Goal: Task Accomplishment & Management: Use online tool/utility

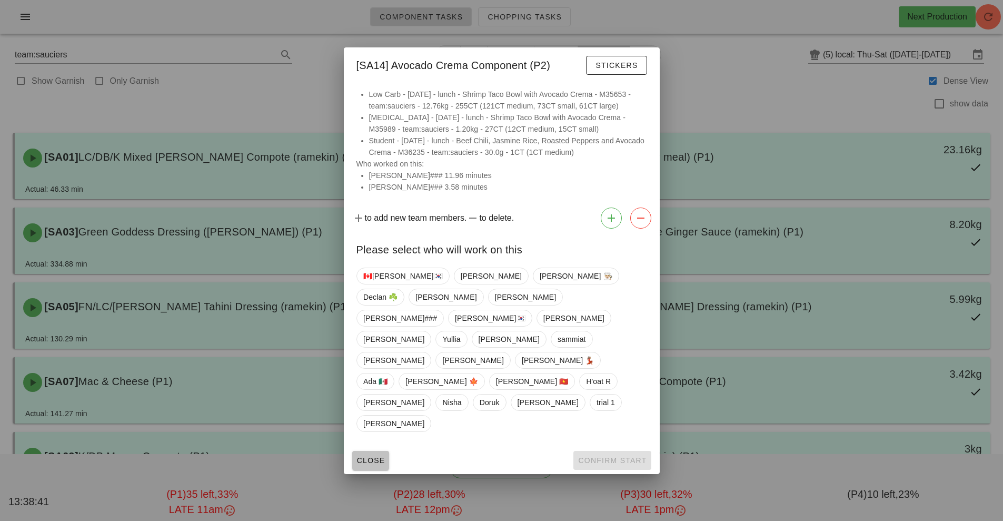
click at [362, 456] on span "Close" at bounding box center [371, 460] width 29 height 8
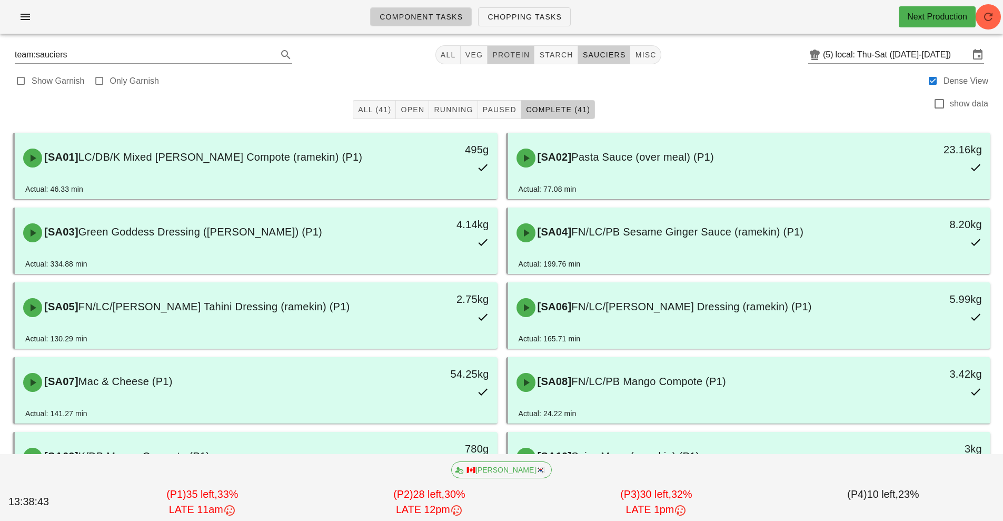
click at [515, 55] on span "protein" at bounding box center [511, 55] width 38 height 8
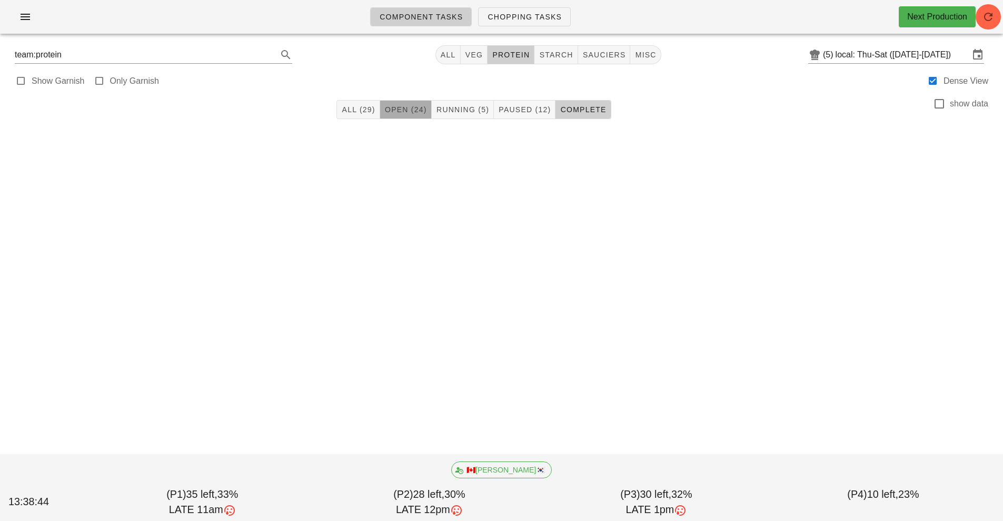
click at [410, 112] on span "Open (24)" at bounding box center [405, 109] width 43 height 8
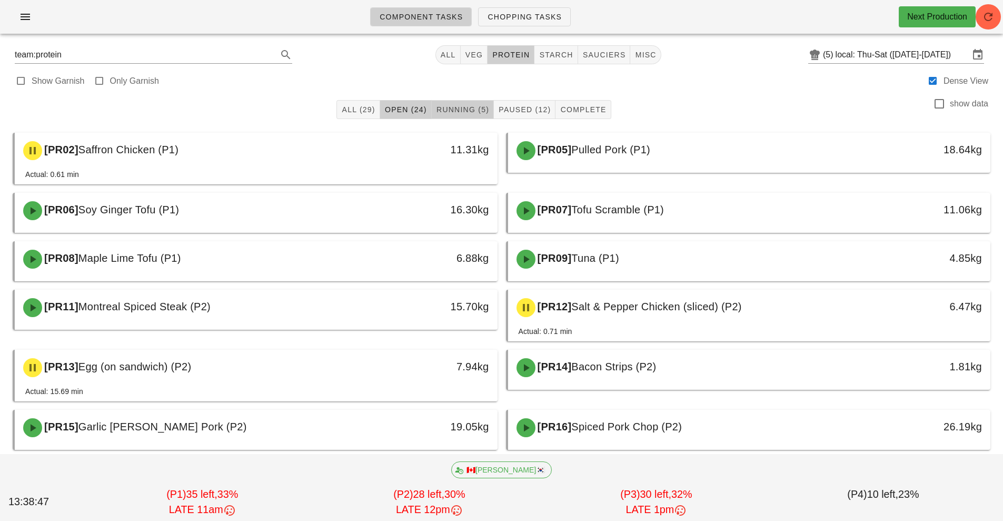
click at [470, 110] on span "Running (5)" at bounding box center [462, 109] width 53 height 8
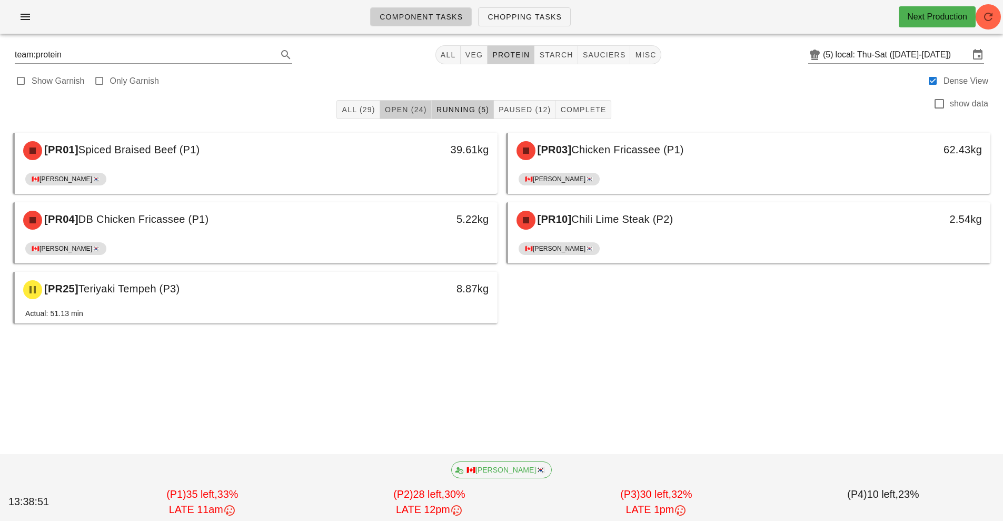
click at [407, 107] on span "Open (24)" at bounding box center [405, 109] width 43 height 8
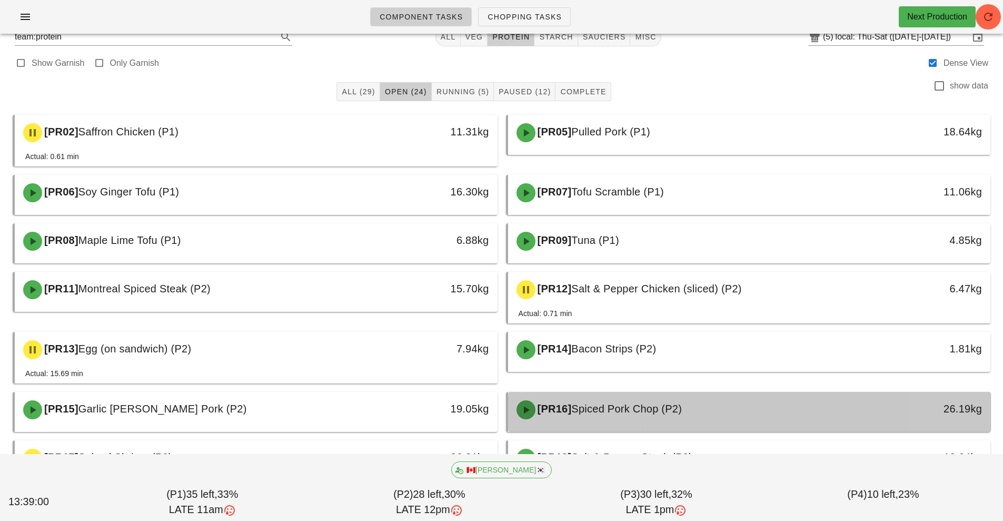
scroll to position [17, 0]
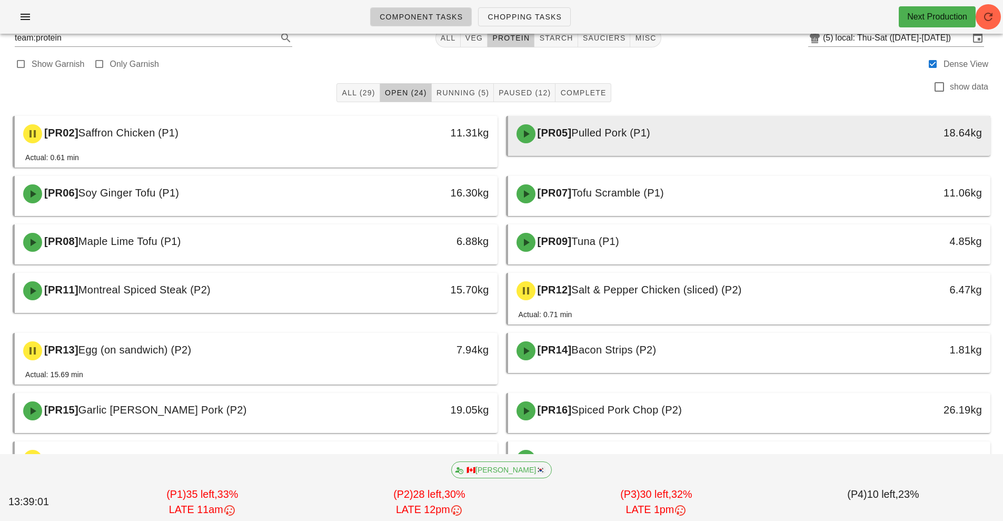
click at [624, 145] on div "[PR05] Pulled Pork (P1)" at bounding box center [689, 134] width 359 height 32
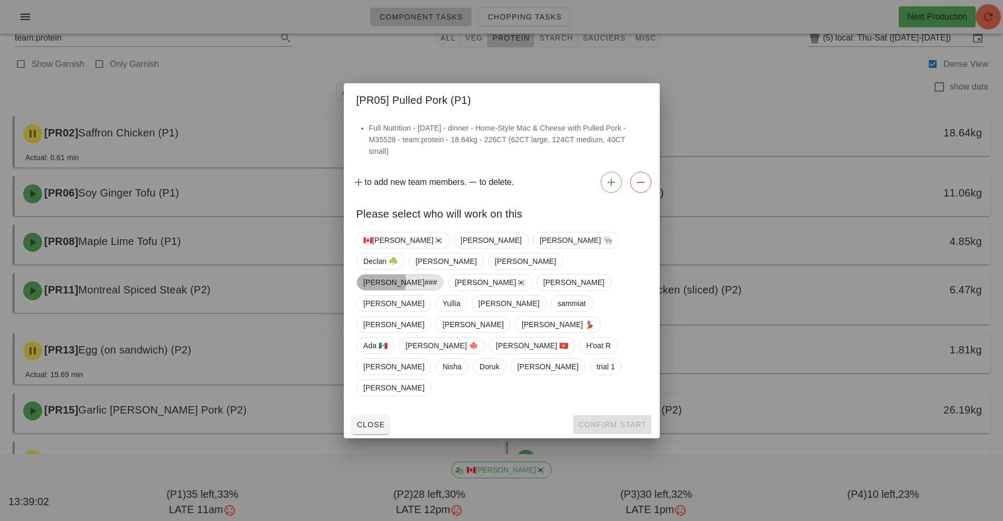
click at [373, 290] on span "[PERSON_NAME]###" at bounding box center [400, 282] width 74 height 16
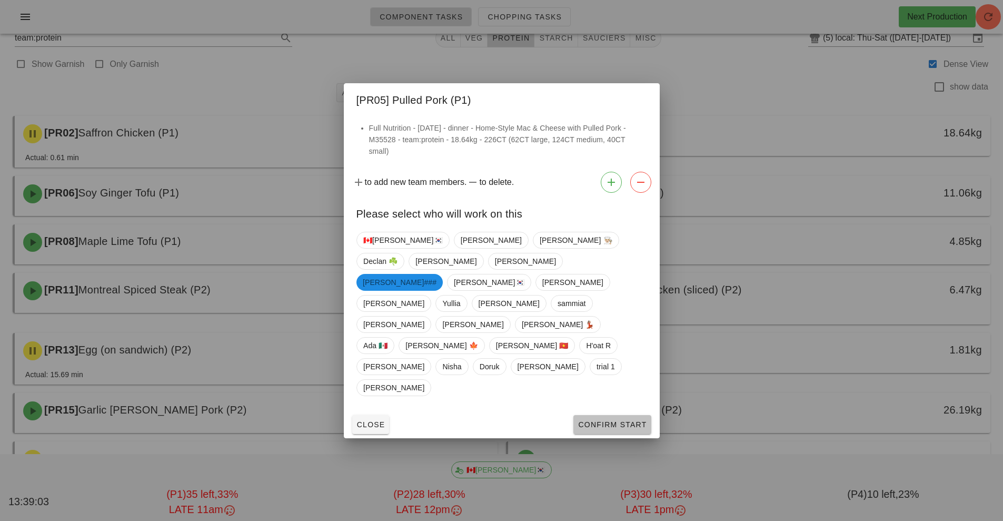
click at [609, 420] on span "Confirm Start" at bounding box center [612, 424] width 69 height 8
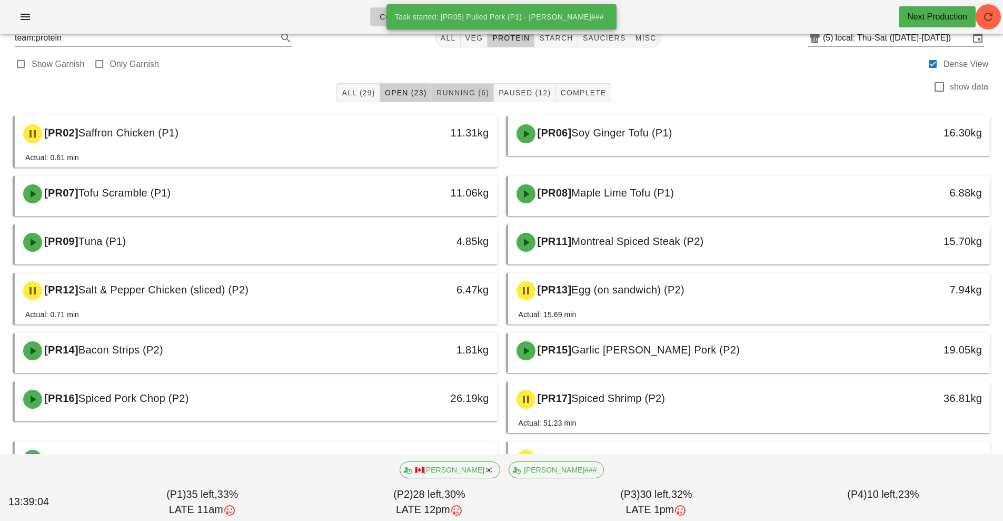
click at [458, 84] on button "Running (6)" at bounding box center [463, 92] width 62 height 19
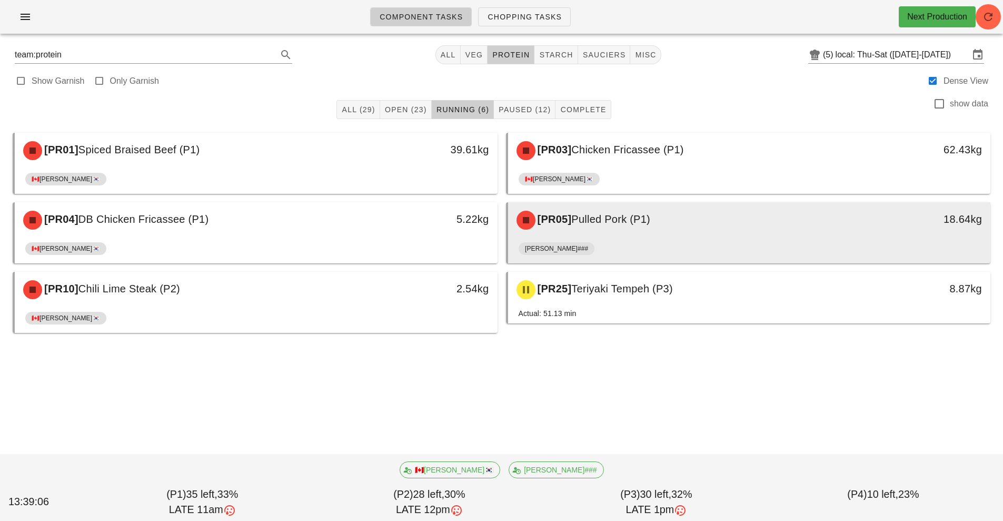
click at [620, 229] on div "[PR05] Pulled Pork (P1)" at bounding box center [689, 220] width 359 height 32
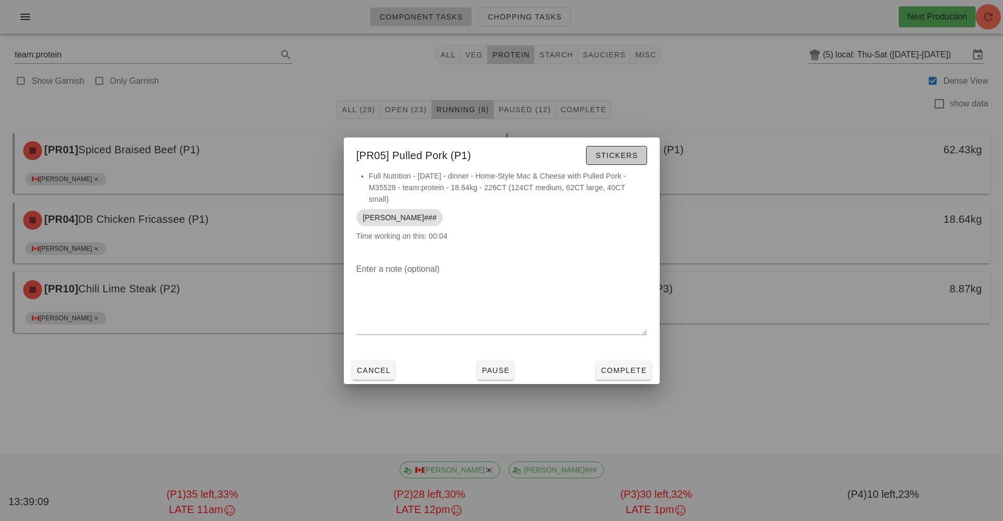
click at [619, 148] on button "Stickers" at bounding box center [616, 155] width 61 height 19
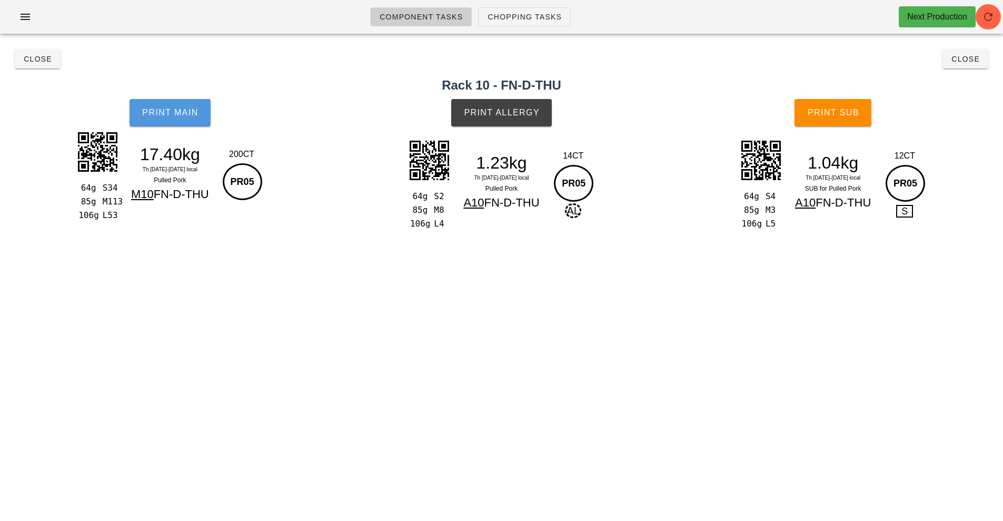
click at [184, 102] on button "Print Main" at bounding box center [170, 112] width 81 height 27
click at [169, 125] on button "Print Main" at bounding box center [170, 112] width 81 height 27
click at [154, 113] on span "Print Main" at bounding box center [170, 112] width 57 height 9
click at [494, 118] on button "Print Allergy" at bounding box center [501, 112] width 101 height 27
click at [36, 60] on span "Close" at bounding box center [37, 59] width 29 height 8
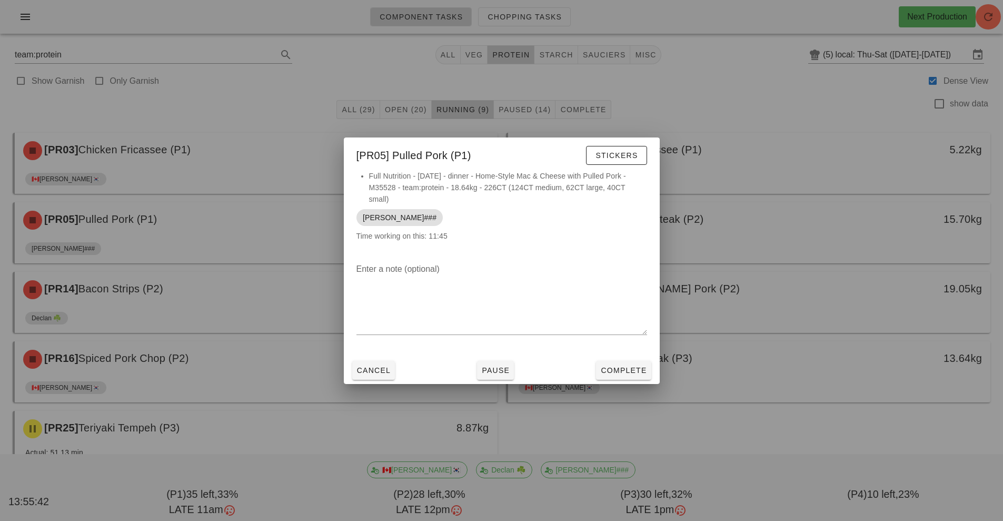
click at [821, 331] on div at bounding box center [501, 260] width 1003 height 521
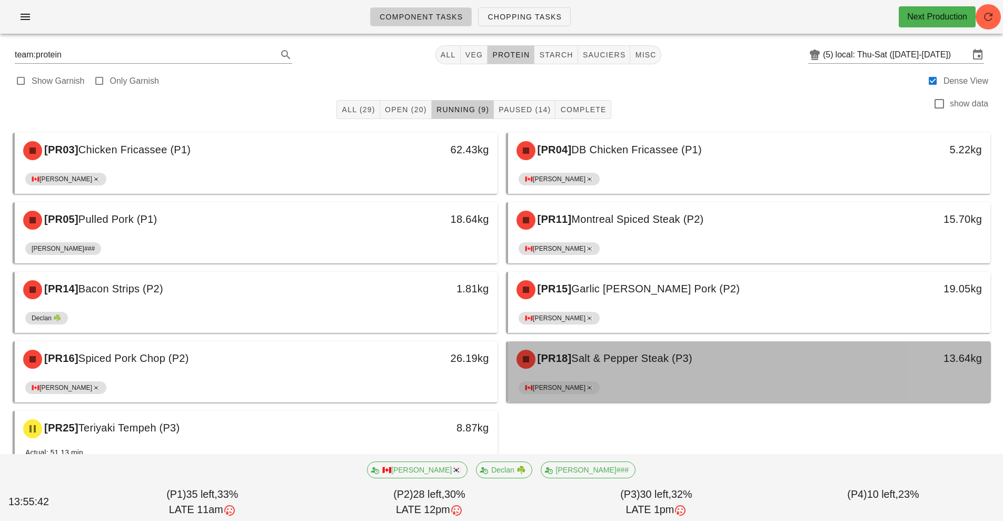
click at [806, 344] on div "[PR18] Salt & Pepper Steak (P3)" at bounding box center [689, 359] width 359 height 32
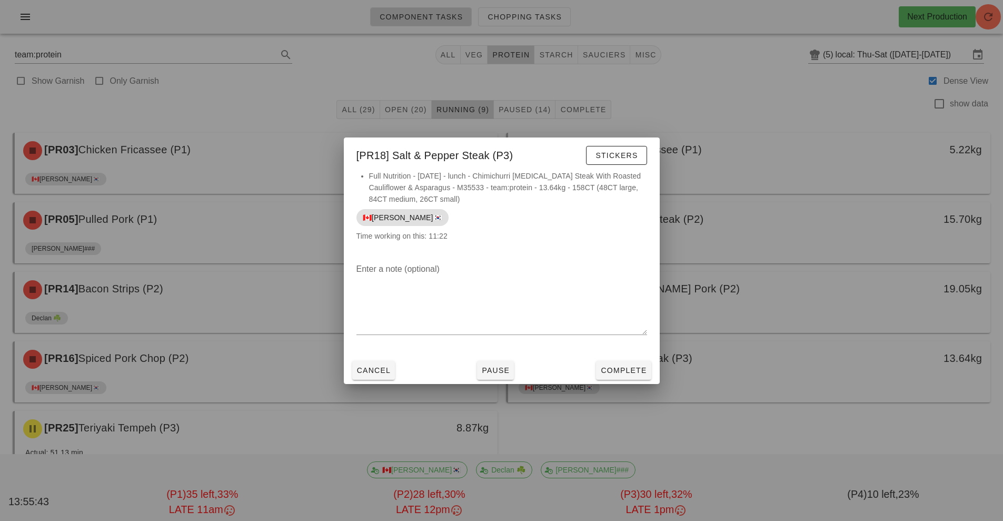
click at [798, 369] on div at bounding box center [501, 260] width 1003 height 521
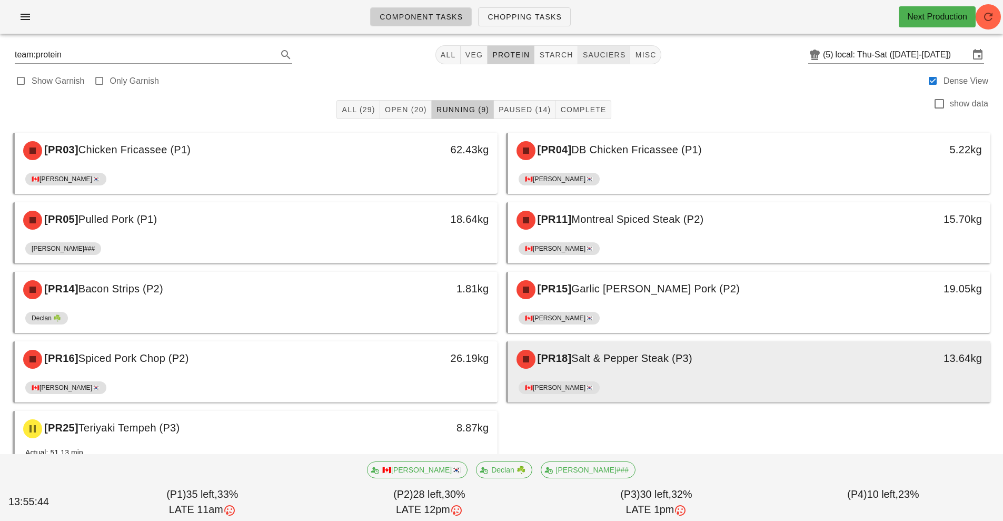
click at [619, 53] on span "sauciers" at bounding box center [604, 55] width 44 height 8
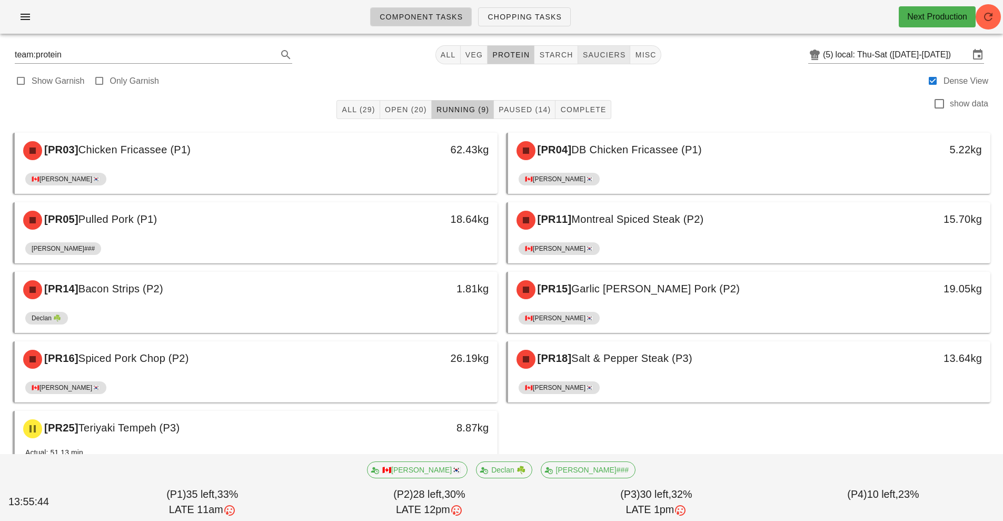
type input "team:sauciers"
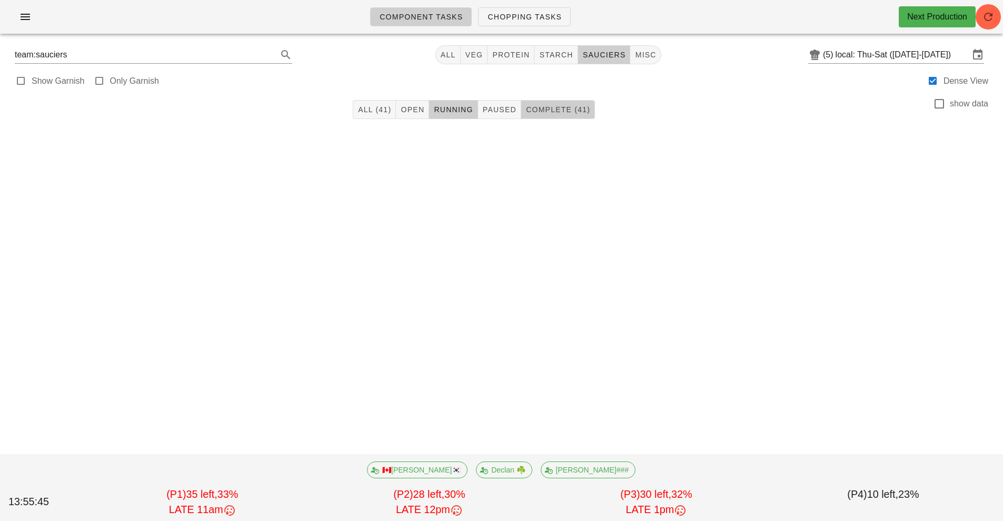
click at [565, 113] on span "Complete (41)" at bounding box center [558, 109] width 65 height 8
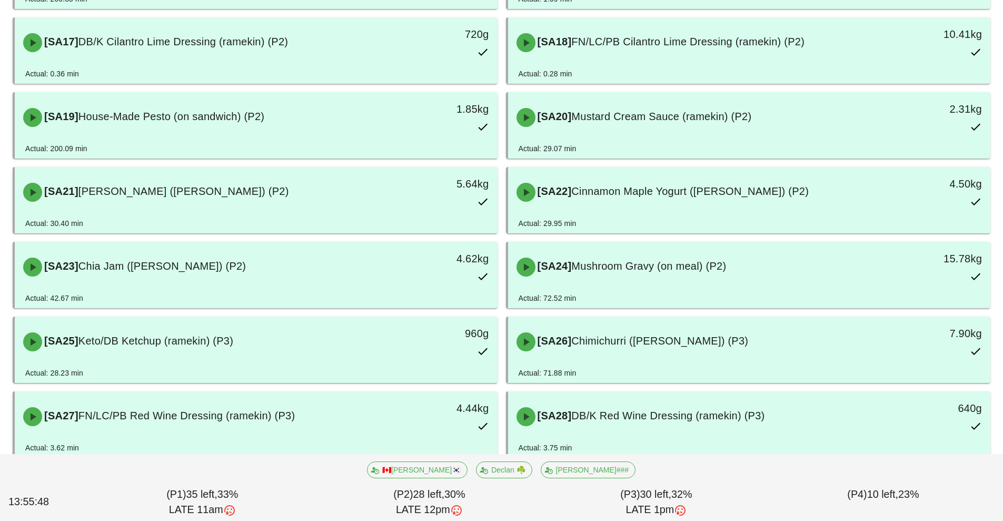
scroll to position [719, 0]
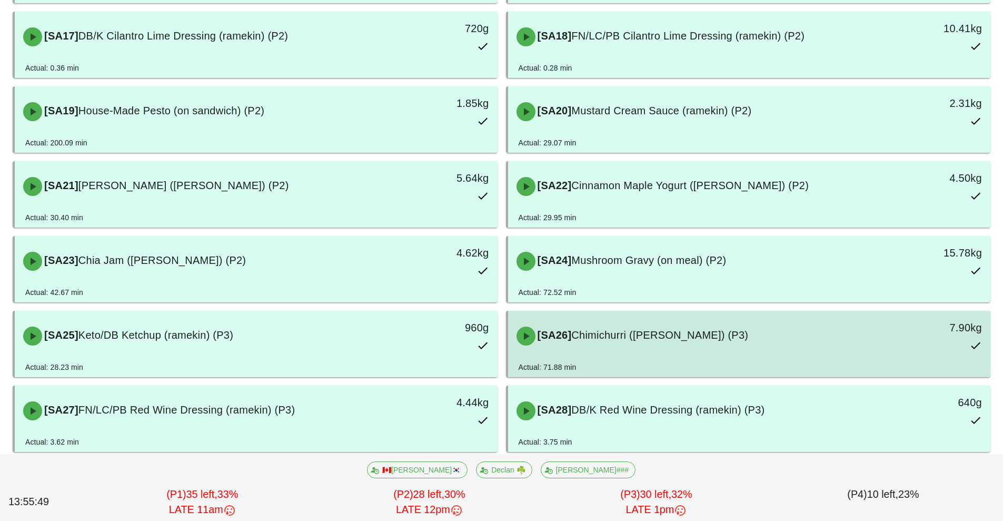
click at [704, 351] on div "[SA26] Chimichurri (ramekin) (P3)" at bounding box center [689, 336] width 359 height 32
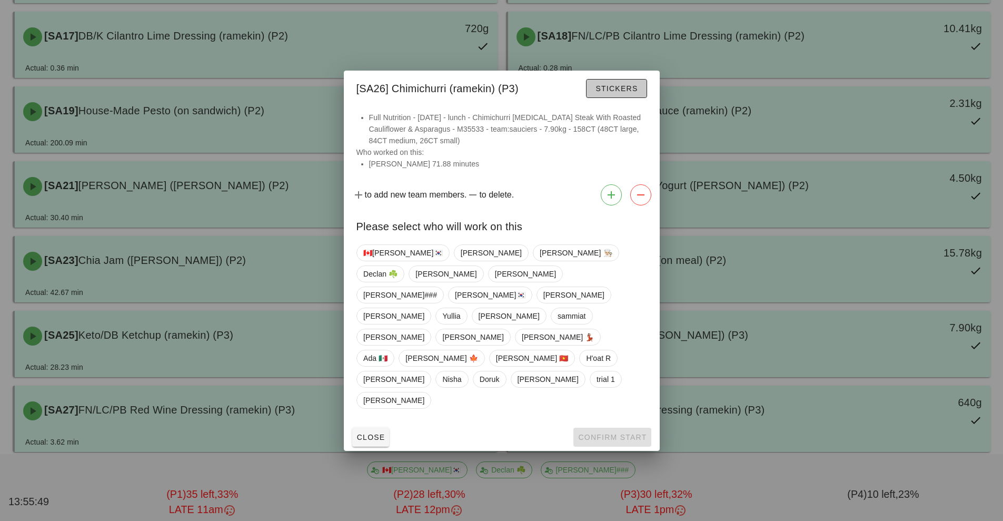
click at [624, 98] on button "Stickers" at bounding box center [616, 88] width 61 height 19
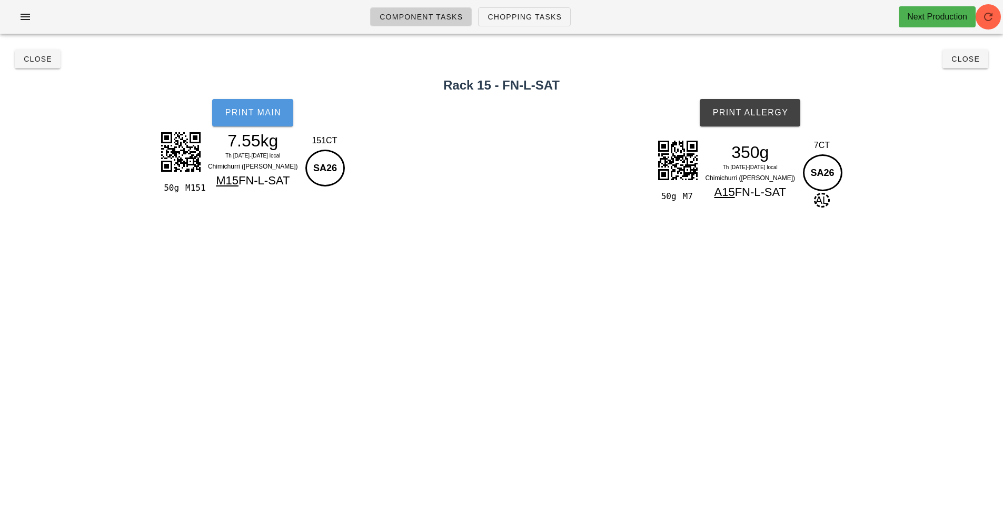
click at [267, 113] on span "Print Main" at bounding box center [252, 112] width 57 height 9
click at [39, 67] on button "Close" at bounding box center [38, 59] width 46 height 19
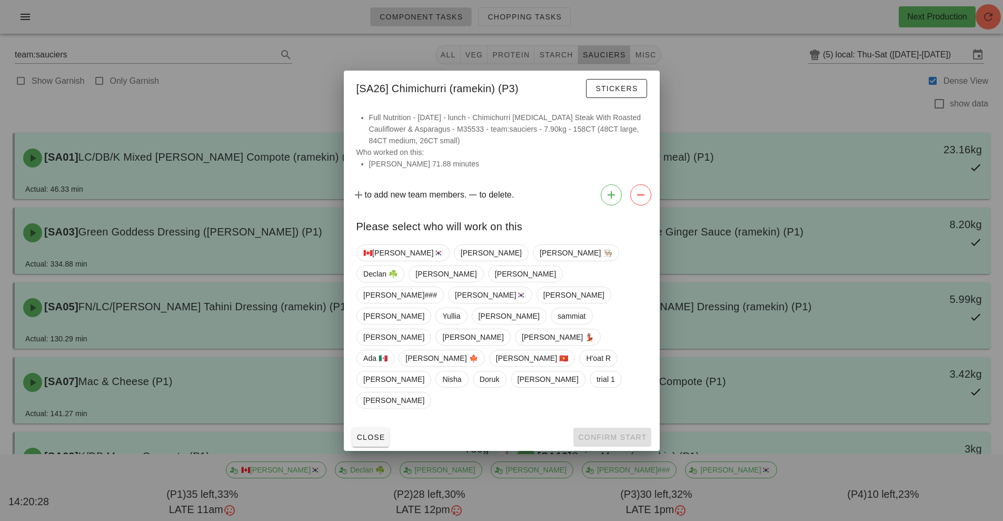
click at [254, 92] on div at bounding box center [501, 260] width 1003 height 521
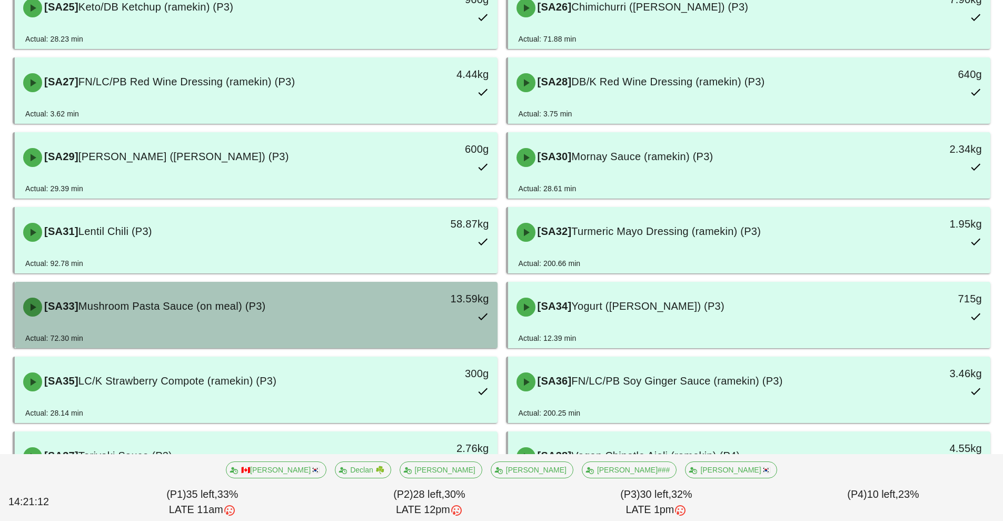
scroll to position [1048, 0]
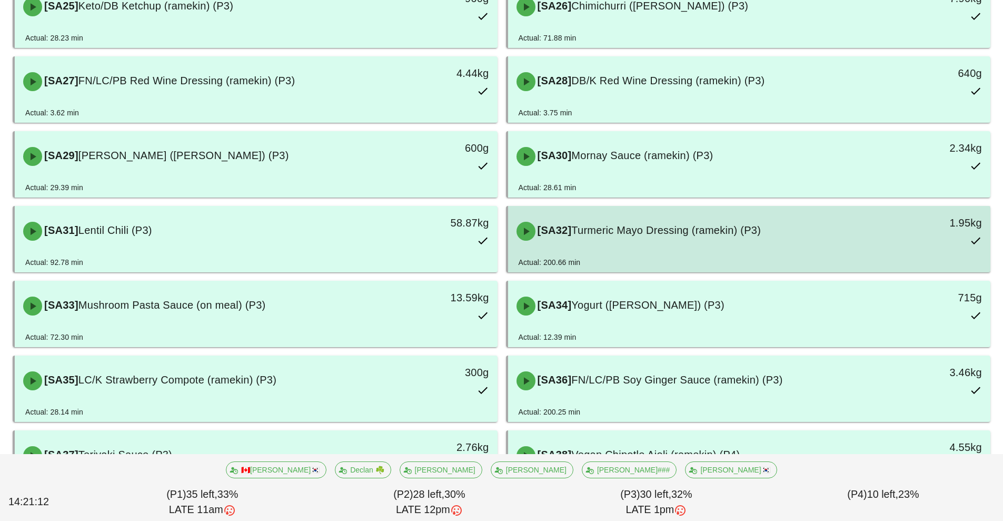
click at [589, 236] on span "Turmeric Mayo Dressing (ramekin) (P3)" at bounding box center [666, 230] width 190 height 12
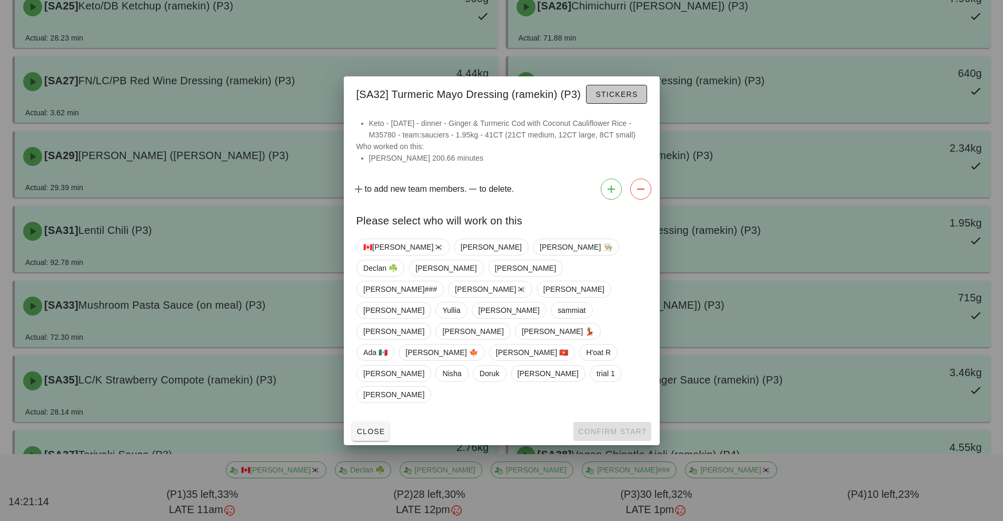
click at [596, 104] on button "Stickers" at bounding box center [616, 94] width 61 height 19
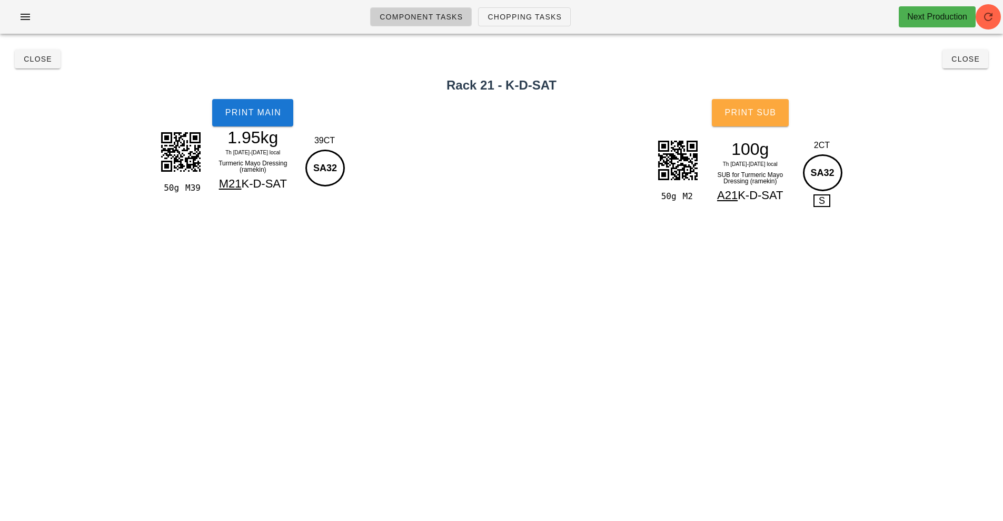
click at [729, 118] on button "Print Sub" at bounding box center [750, 112] width 77 height 27
click at [35, 60] on span "Close" at bounding box center [37, 59] width 29 height 8
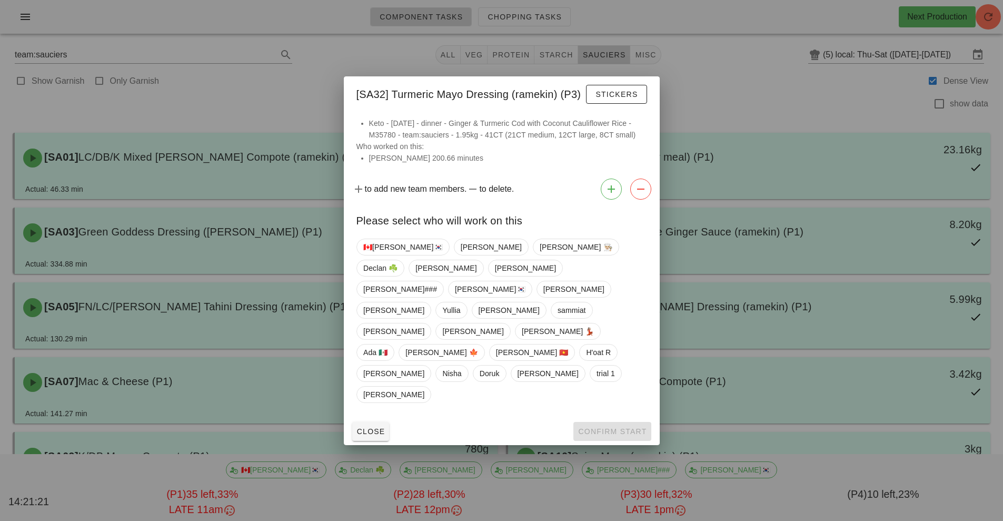
click at [210, 191] on div at bounding box center [501, 260] width 1003 height 521
